Goal: Book appointment/travel/reservation

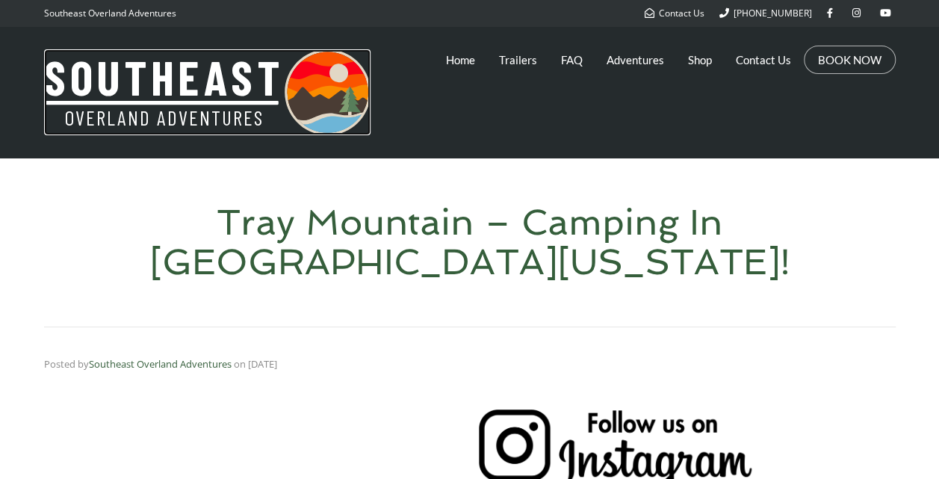
click at [199, 84] on img at bounding box center [207, 92] width 326 height 86
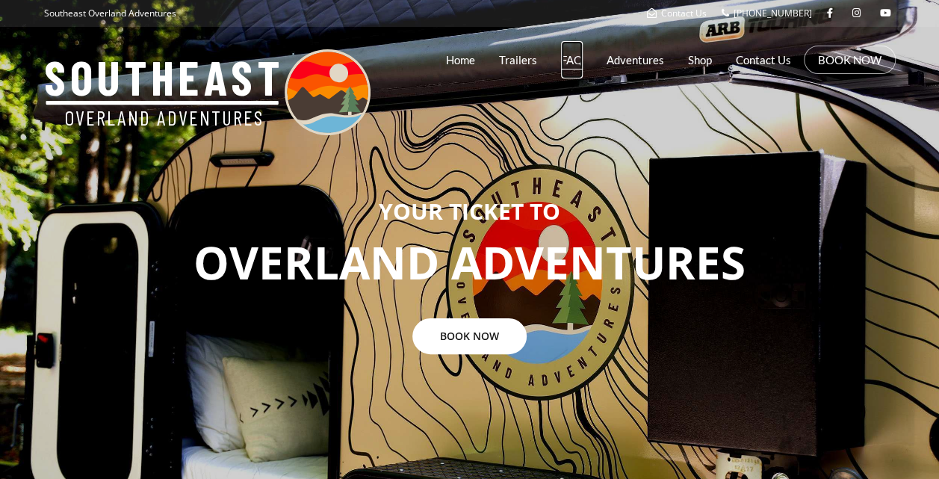
click at [573, 67] on link "FAQ" at bounding box center [572, 59] width 22 height 37
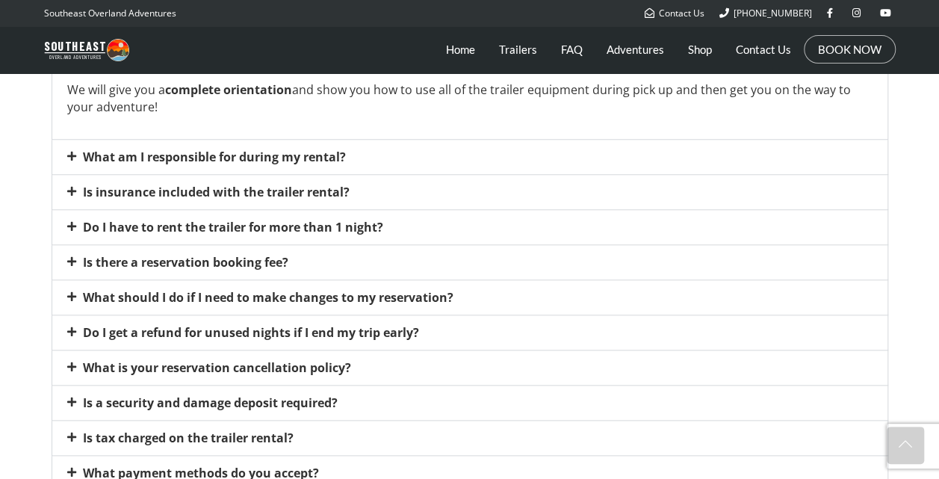
scroll to position [629, 0]
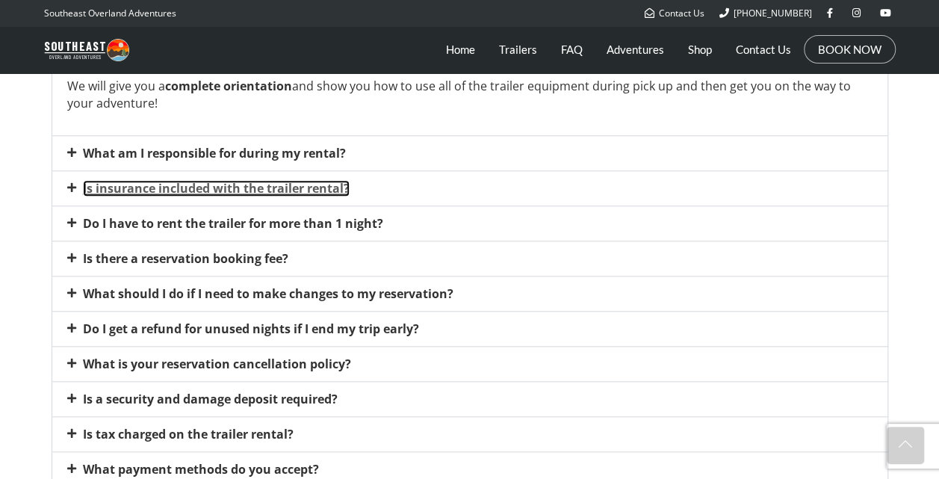
click at [312, 184] on link "Is insurance included with the trailer rental?" at bounding box center [216, 188] width 267 height 16
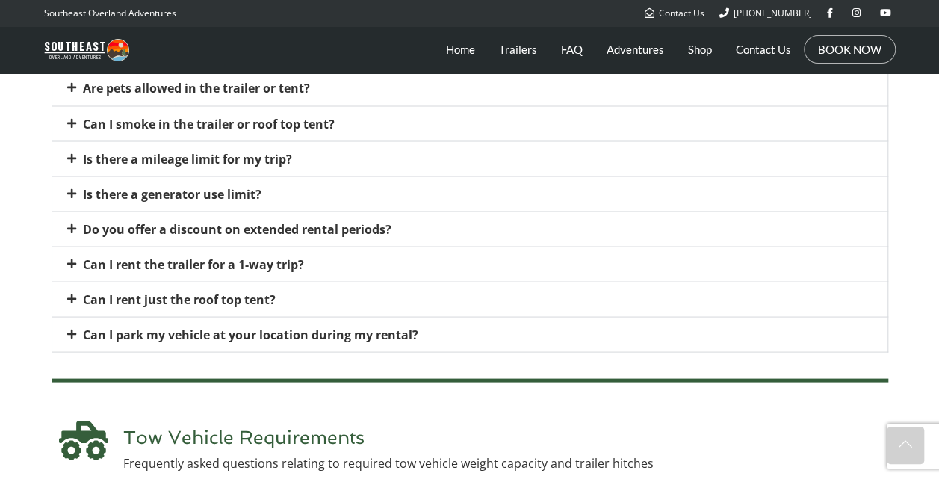
scroll to position [1310, 0]
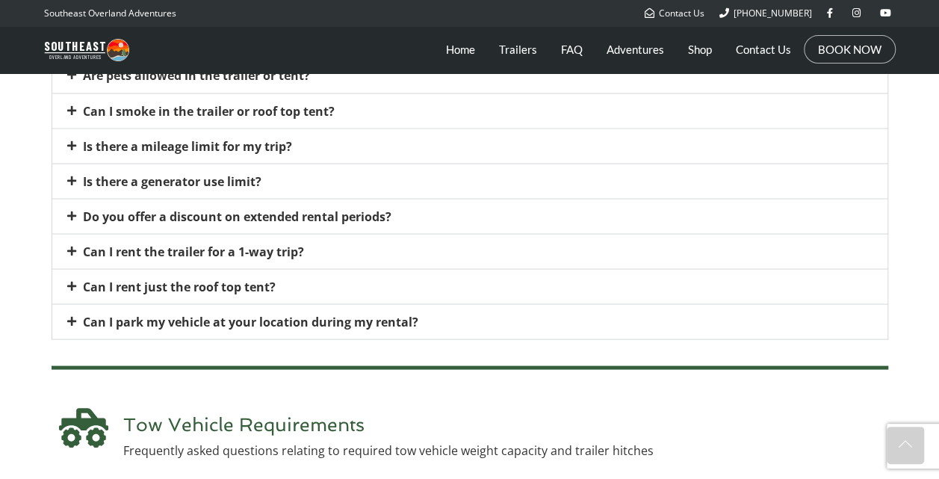
click at [72, 140] on icon at bounding box center [71, 145] width 9 height 10
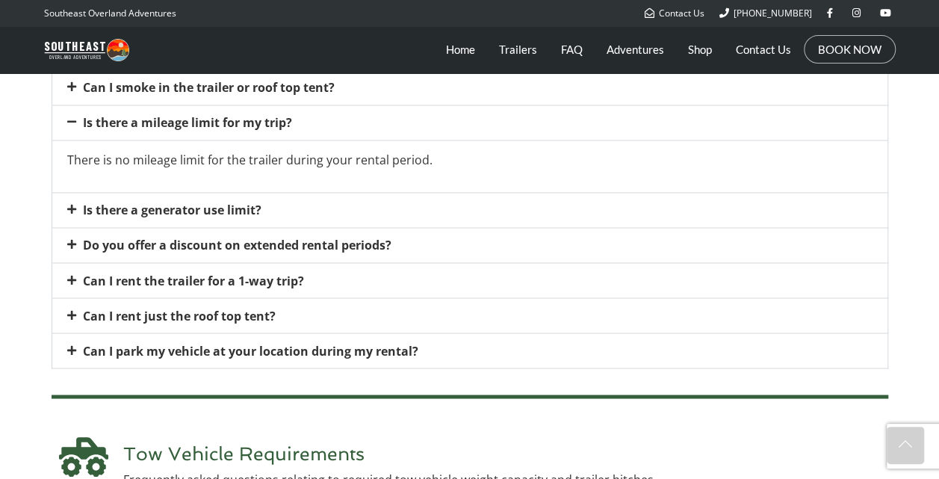
scroll to position [1102, 0]
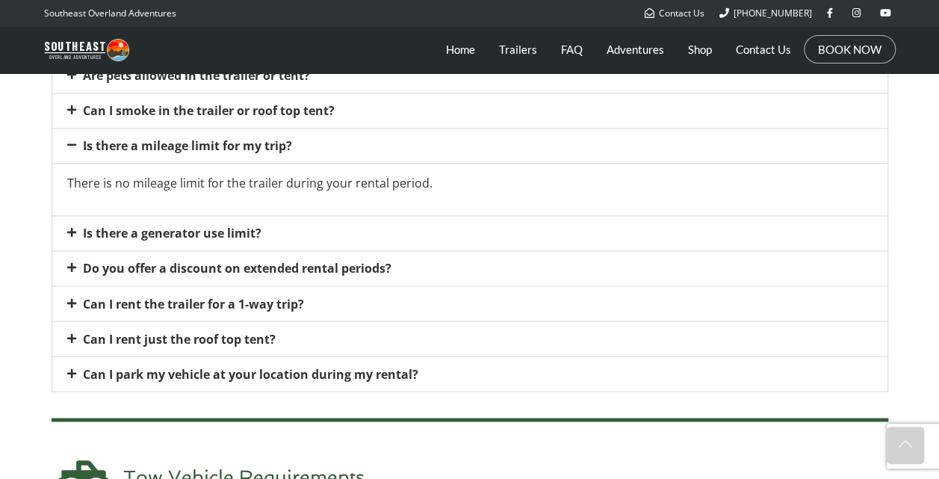
click at [72, 218] on div "Is there a generator use limit?" at bounding box center [469, 233] width 835 height 34
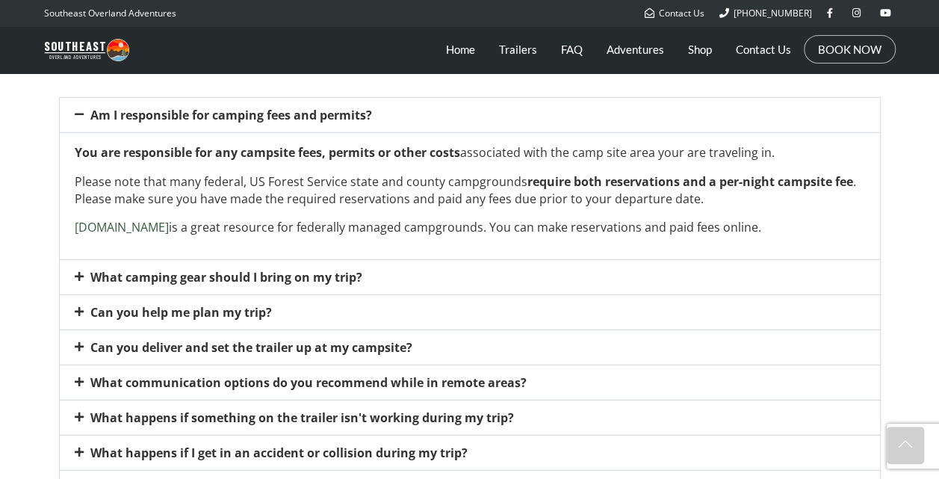
scroll to position [2021, 0]
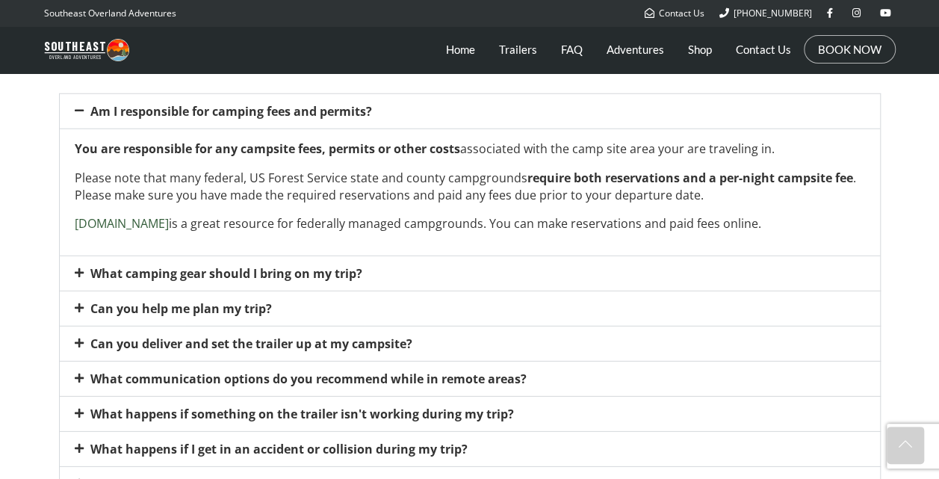
click at [79, 308] on icon at bounding box center [79, 307] width 9 height 10
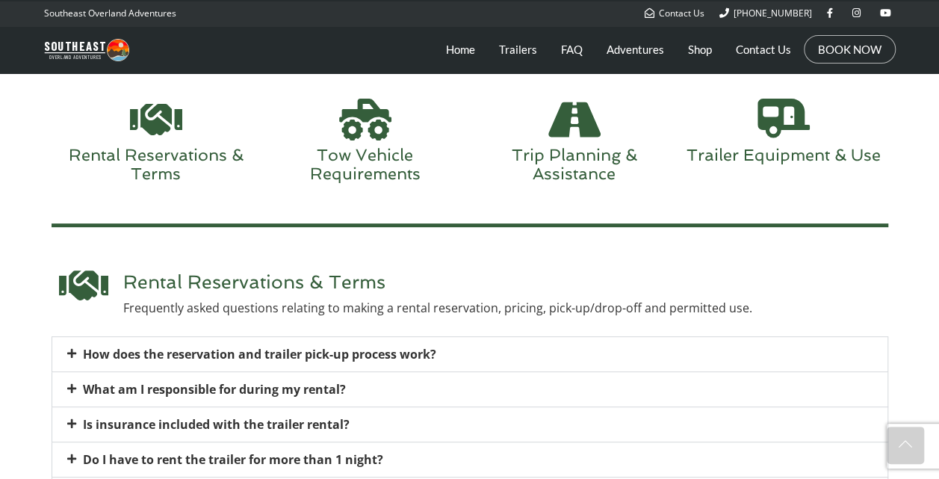
scroll to position [0, 0]
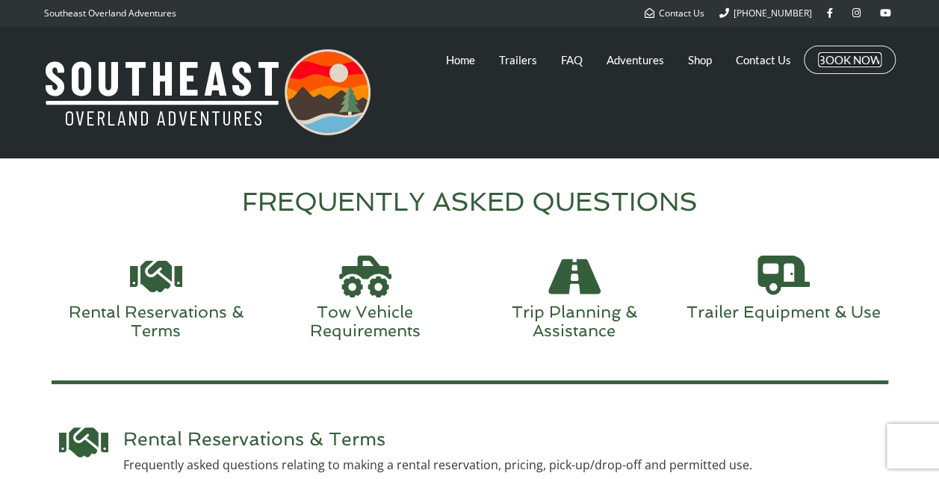
click at [828, 57] on link "BOOK NOW" at bounding box center [849, 59] width 63 height 15
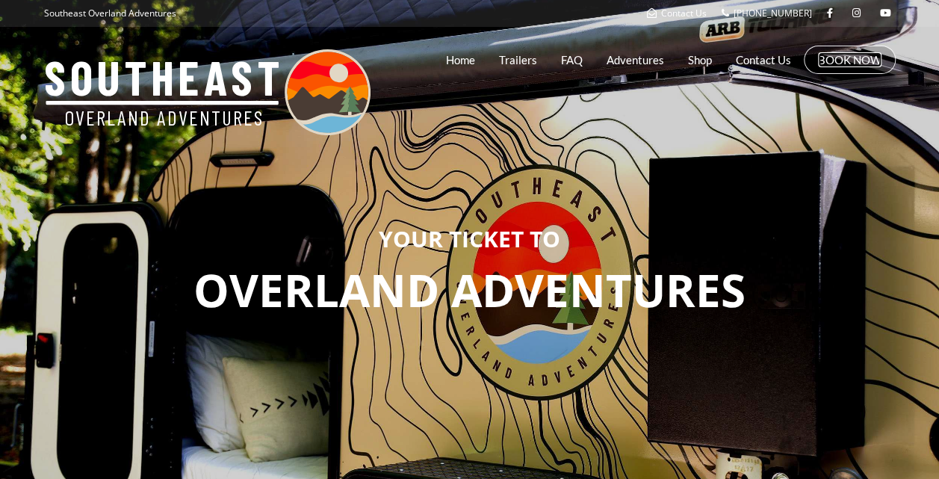
click at [841, 60] on link "BOOK NOW" at bounding box center [849, 59] width 63 height 15
click at [524, 58] on link "Trailers" at bounding box center [518, 59] width 38 height 37
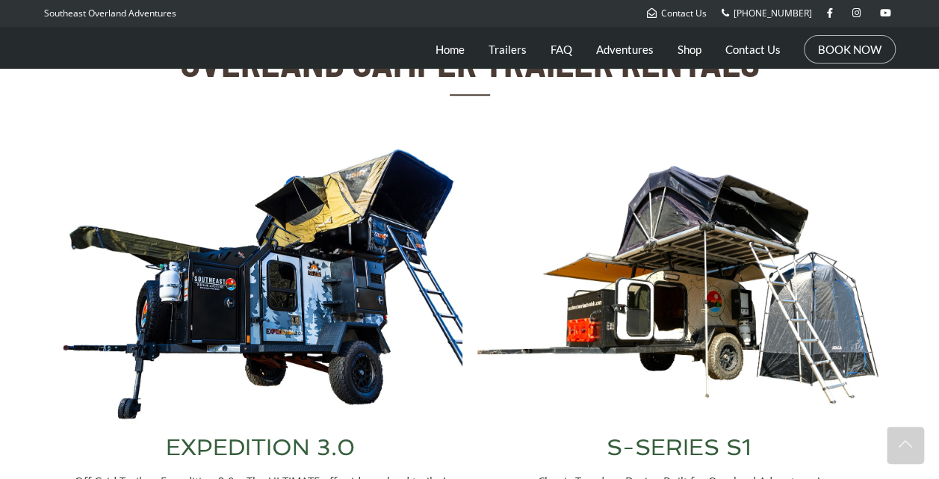
scroll to position [679, 0]
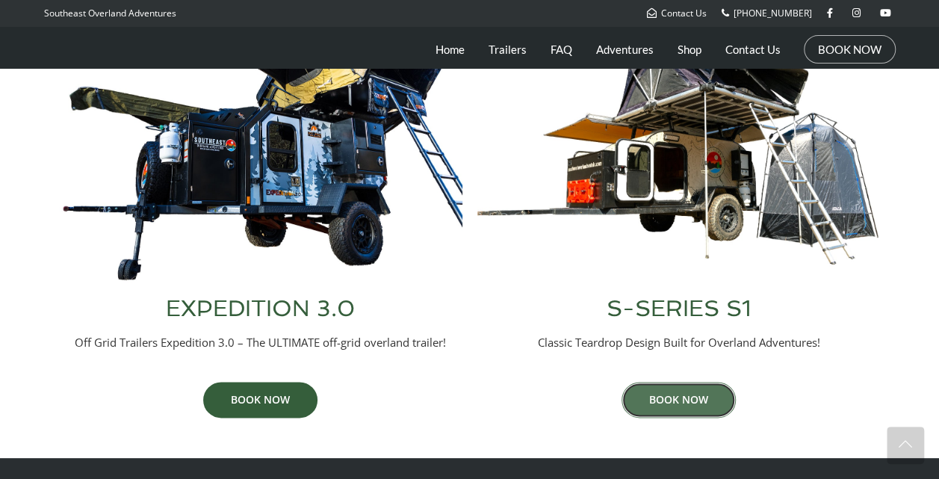
click at [654, 403] on link "BOOK NOW" at bounding box center [678, 400] width 114 height 36
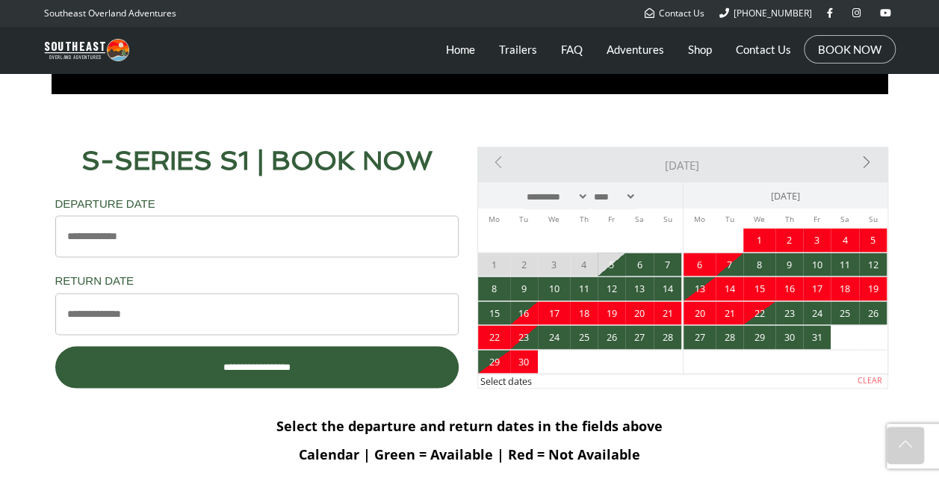
scroll to position [1280, 0]
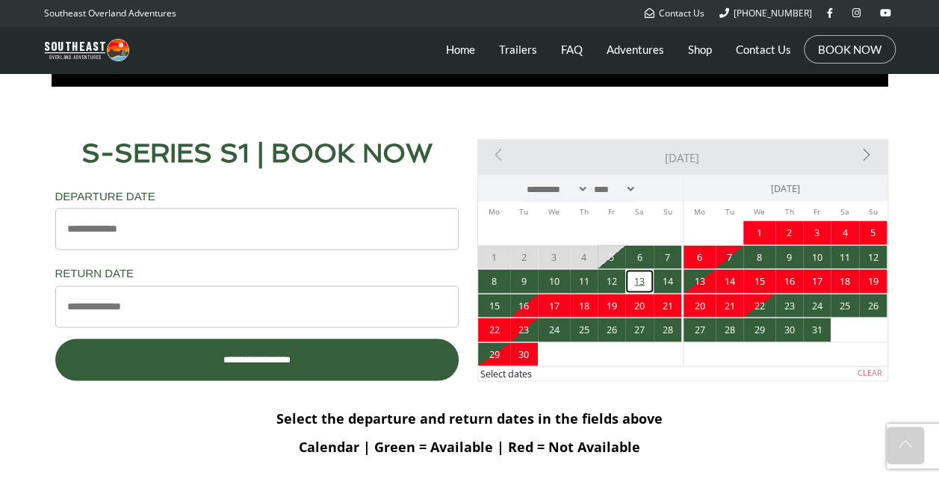
click at [639, 279] on link "13" at bounding box center [639, 281] width 28 height 24
type input "**********"
click at [660, 279] on span "14" at bounding box center [667, 281] width 28 height 24
click at [499, 305] on link "15" at bounding box center [494, 305] width 32 height 24
type input "**********"
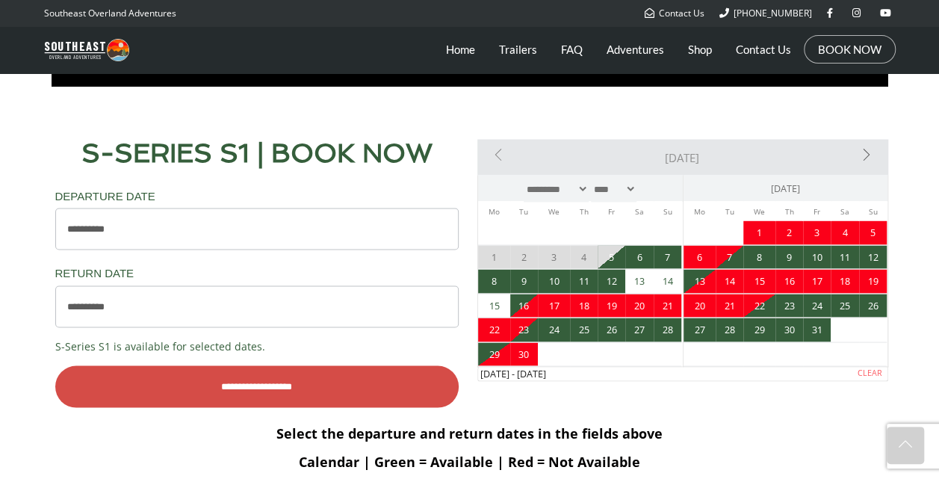
click at [326, 393] on input "**********" at bounding box center [256, 386] width 403 height 42
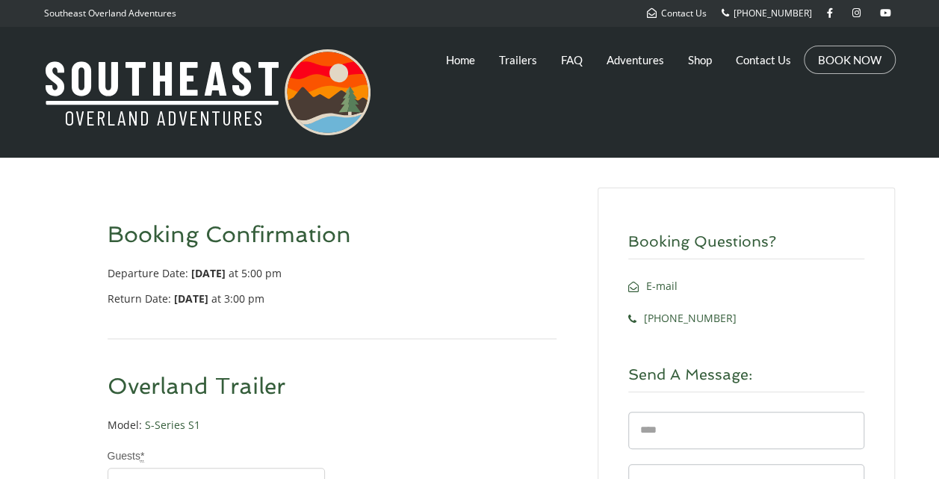
select select "*"
